Goal: Task Accomplishment & Management: Use online tool/utility

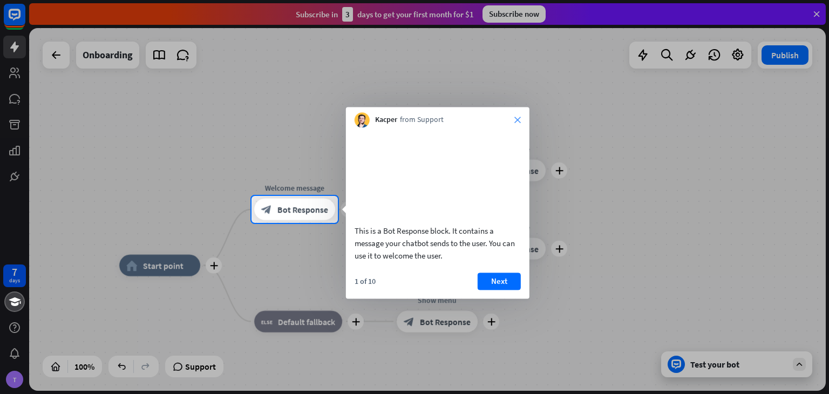
click at [516, 121] on icon "close" at bounding box center [517, 120] width 6 height 6
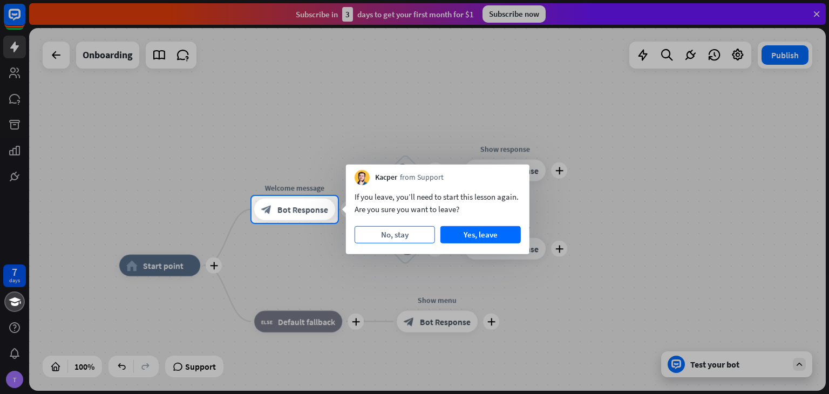
click at [406, 236] on button "No, stay" at bounding box center [395, 234] width 80 height 17
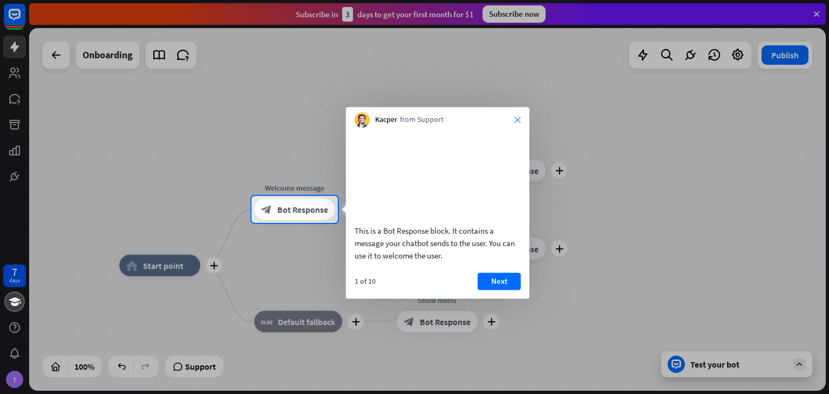
click at [516, 120] on icon "close" at bounding box center [517, 120] width 6 height 6
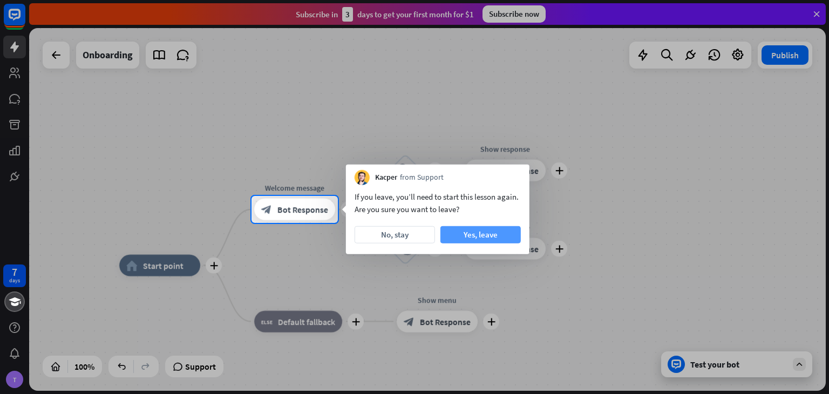
click at [488, 227] on button "Yes, leave" at bounding box center [480, 234] width 80 height 17
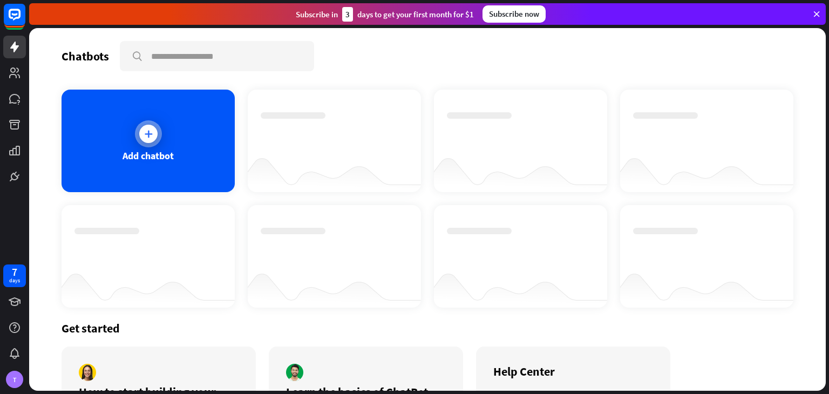
click at [200, 141] on div "Add chatbot" at bounding box center [148, 141] width 173 height 103
